Goal: Task Accomplishment & Management: Manage account settings

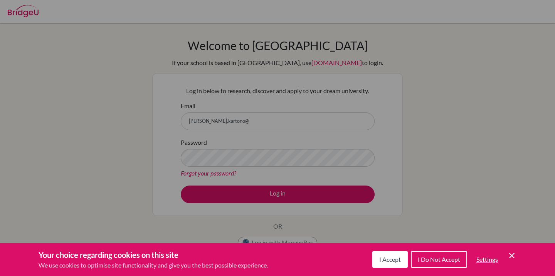
click at [426, 256] on span "I Do Not Accept" at bounding box center [439, 259] width 42 height 7
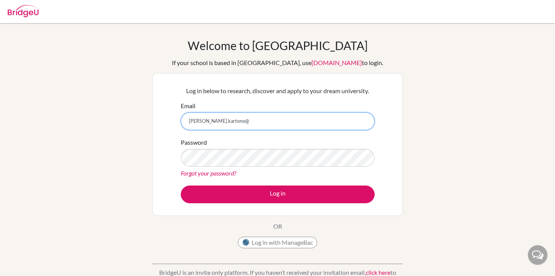
click at [292, 119] on input "kevin.kartono@" at bounding box center [278, 122] width 194 height 18
type input "kevin.kartono@springfieldschool.online"
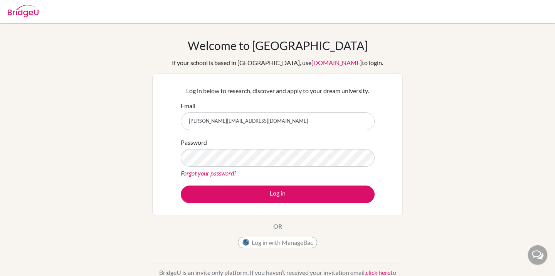
click at [393, 171] on div "Log in below to research, discover and apply to your dream university. Email ke…" at bounding box center [277, 144] width 250 height 143
click at [405, 0] on div at bounding box center [277, 11] width 547 height 23
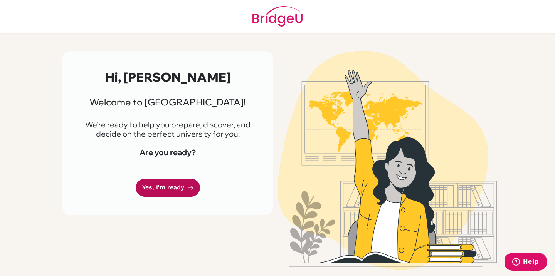
click at [187, 190] on icon at bounding box center [190, 188] width 6 height 6
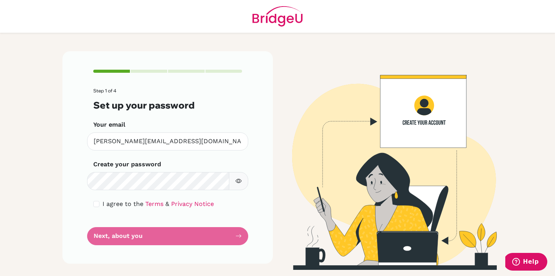
click at [262, 171] on div "Step 1 of 4 Set up your password Your email [PERSON_NAME][EMAIL_ADDRESS][DOMAIN…" at bounding box center [167, 157] width 210 height 213
click at [95, 207] on input "checkbox" at bounding box center [96, 204] width 6 height 6
checkbox input "true"
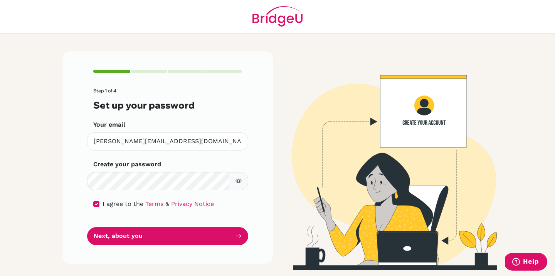
click at [242, 181] on button "button" at bounding box center [238, 181] width 19 height 18
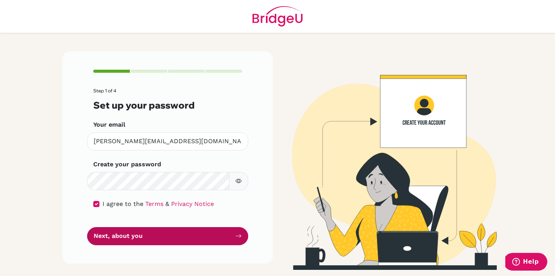
click at [218, 239] on button "Next, about you" at bounding box center [167, 236] width 161 height 18
